Goal: Information Seeking & Learning: Check status

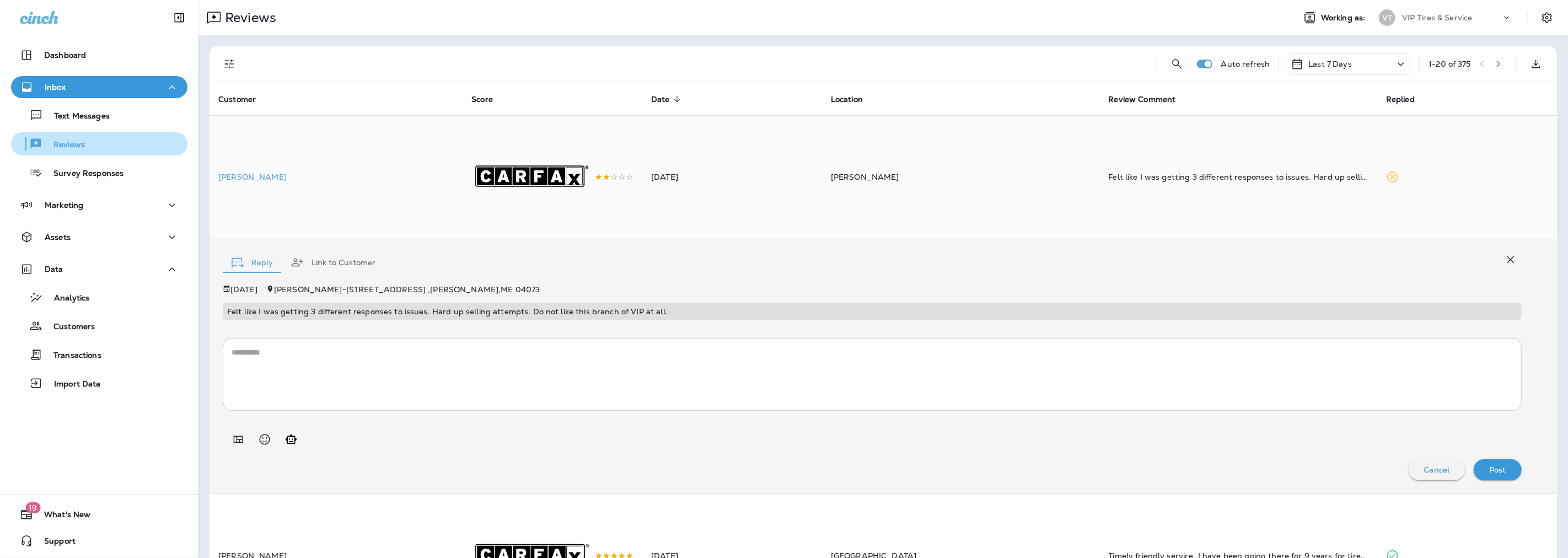
click at [56, 144] on p "Reviews" at bounding box center [64, 145] width 43 height 11
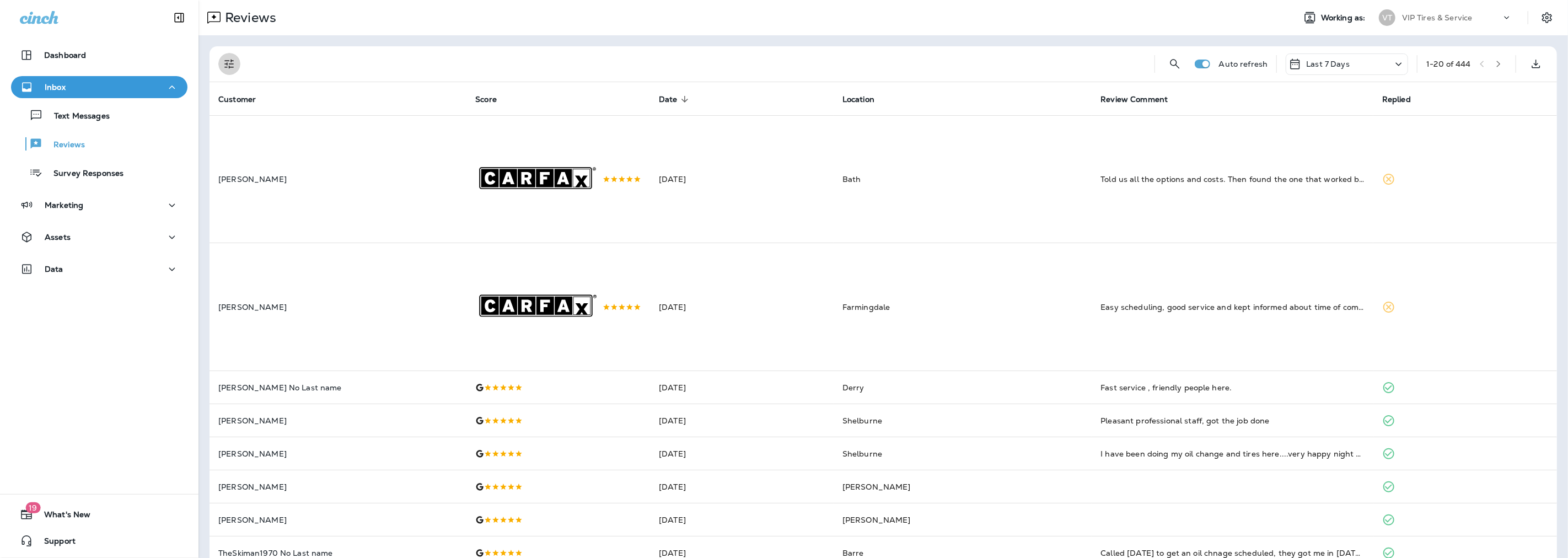
click at [235, 67] on icon "Filters" at bounding box center [230, 64] width 13 height 13
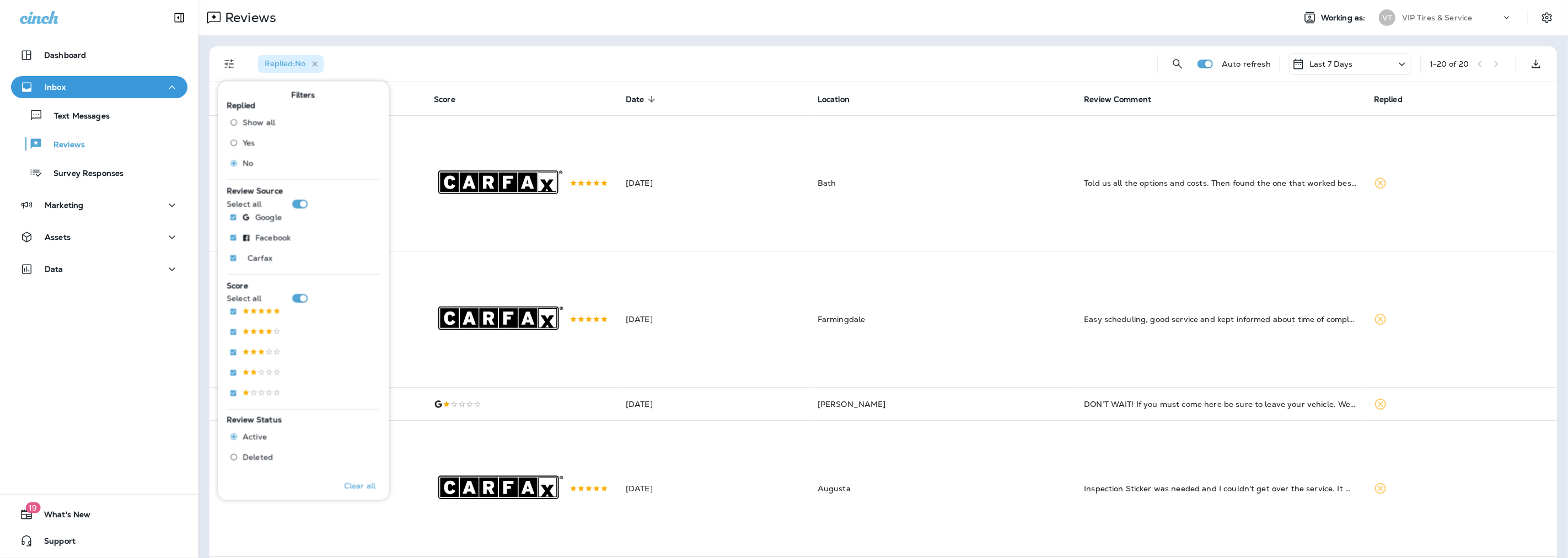
click at [317, 63] on icon "button" at bounding box center [315, 64] width 9 height 9
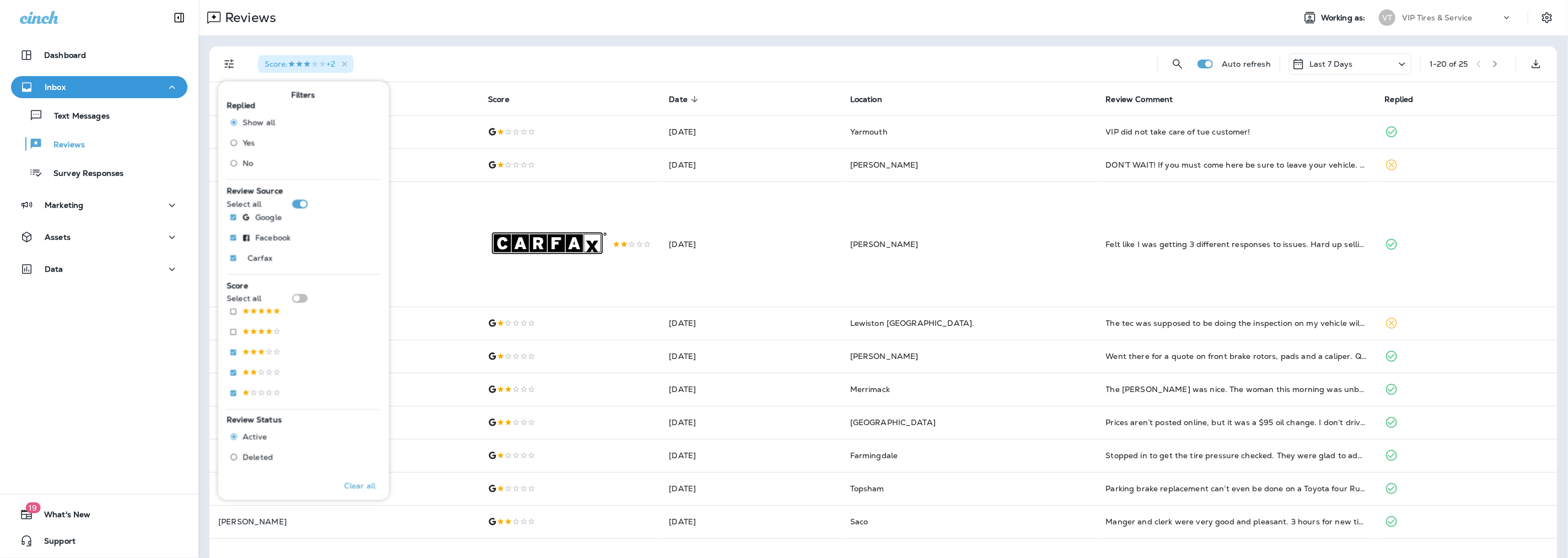
click at [535, 33] on div "Reviews Working as: VT VIP Tires & Service" at bounding box center [883, 17] width 1370 height 35
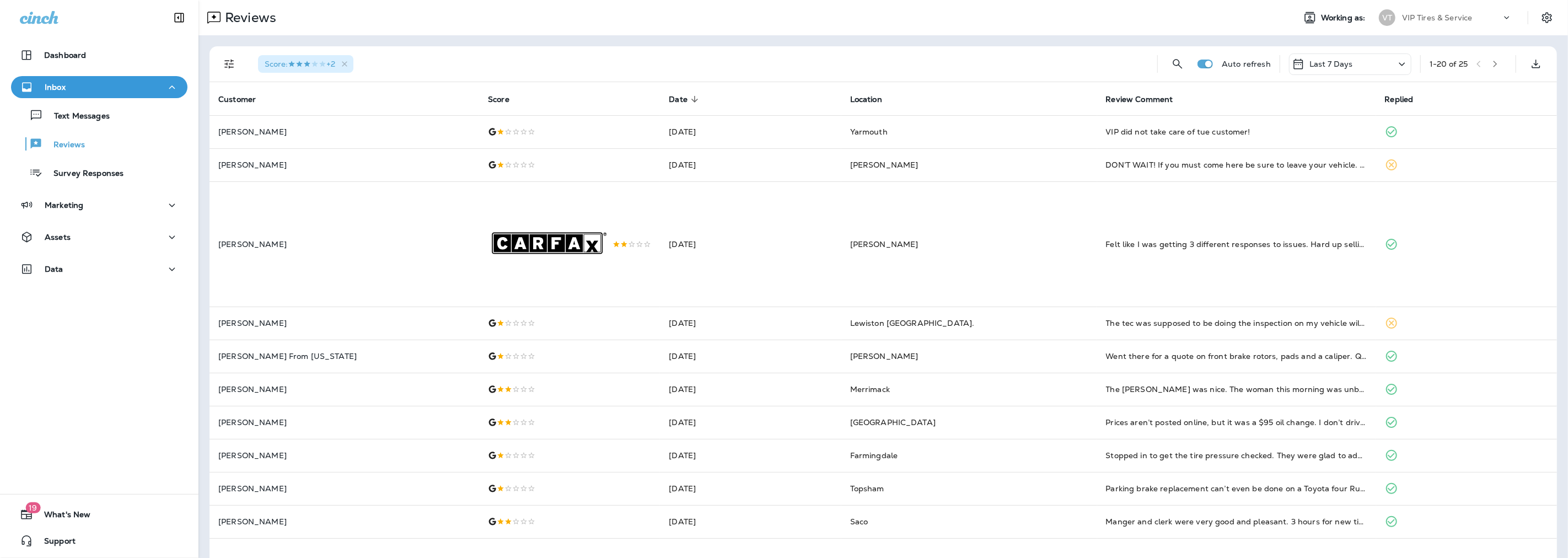
click at [1487, 63] on button "button" at bounding box center [1495, 64] width 17 height 17
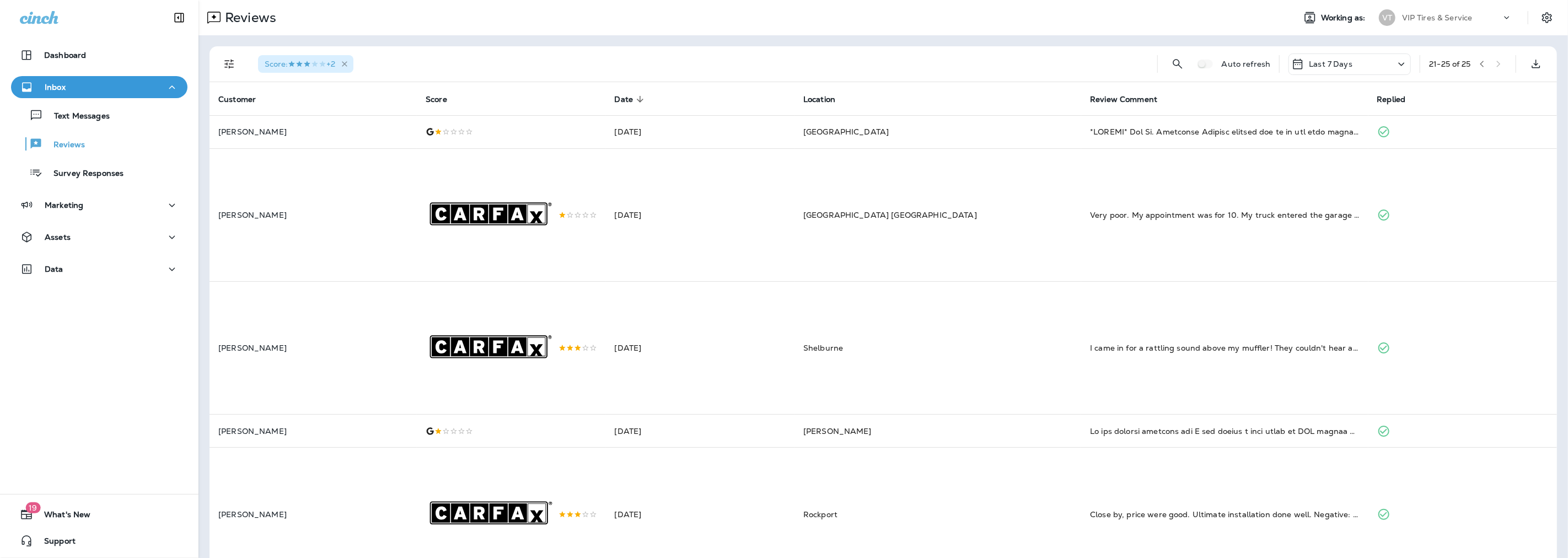
click at [345, 61] on icon "button" at bounding box center [345, 64] width 9 height 9
